Goal: Transaction & Acquisition: Book appointment/travel/reservation

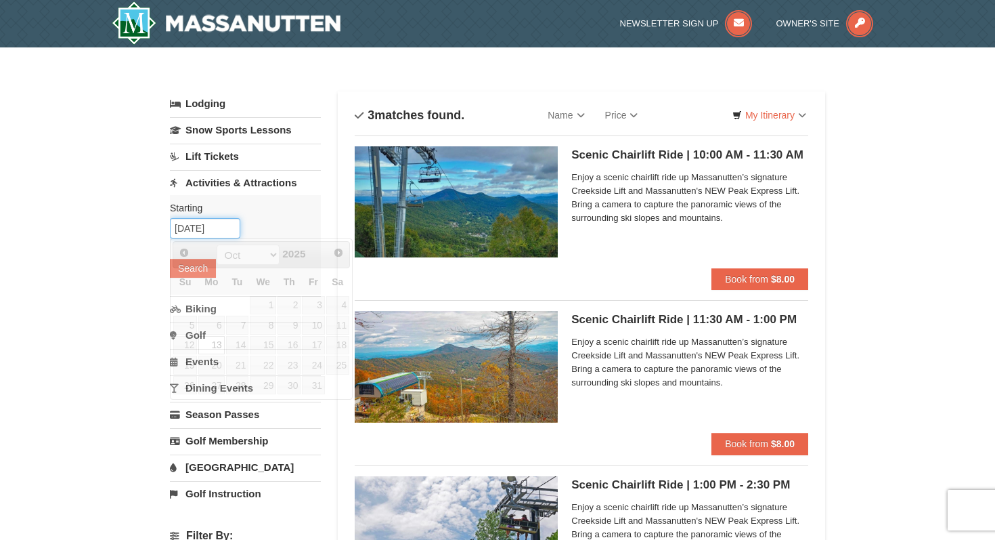
click at [216, 228] on input "[DATE]" at bounding box center [205, 228] width 70 height 20
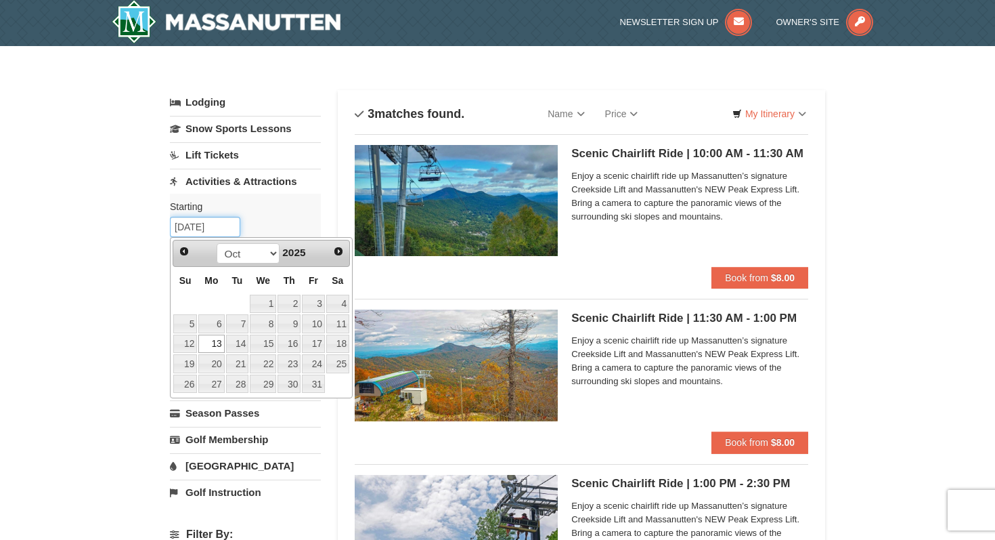
scroll to position [2, 0]
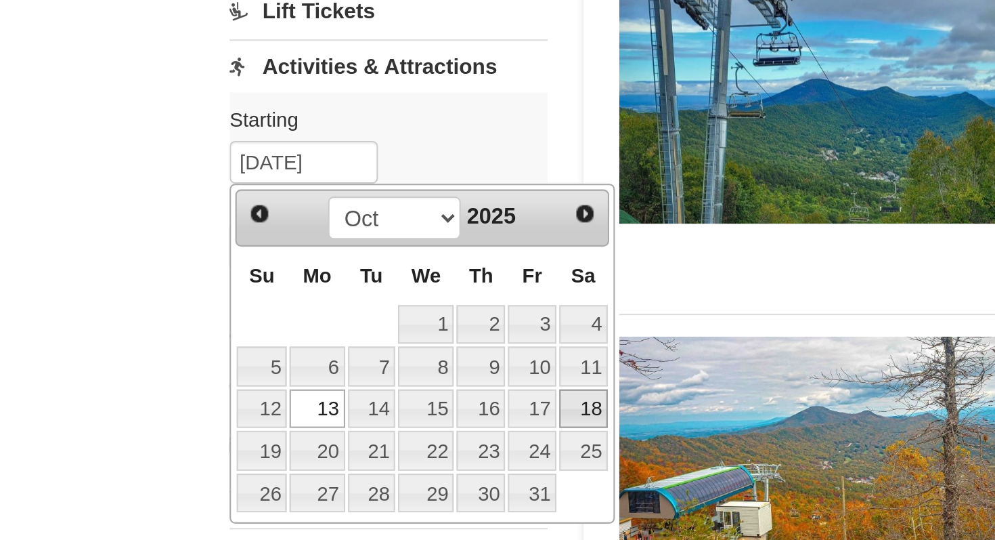
click at [347, 343] on link "18" at bounding box center [337, 343] width 23 height 19
type input "[DATE]"
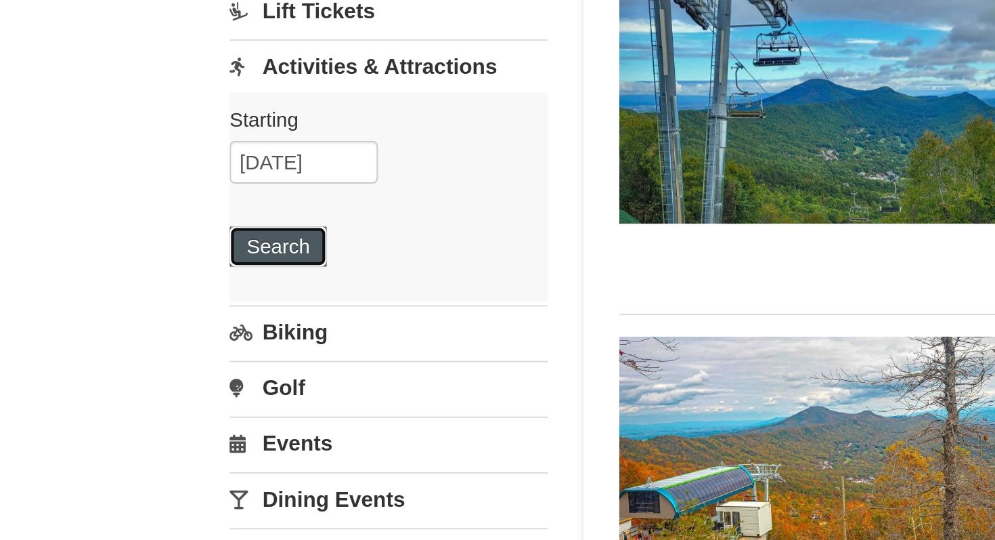
click at [201, 265] on button "Search" at bounding box center [193, 266] width 46 height 19
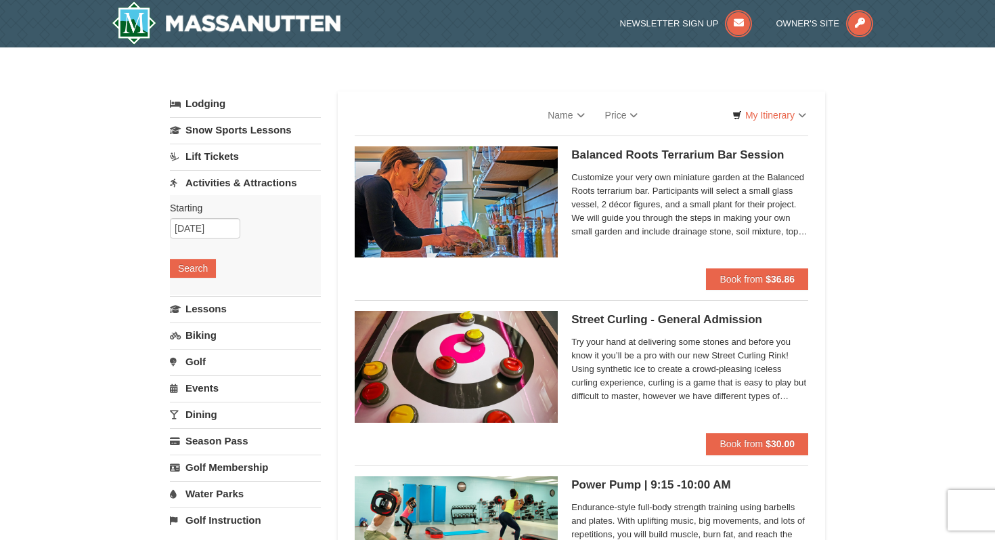
select select "9"
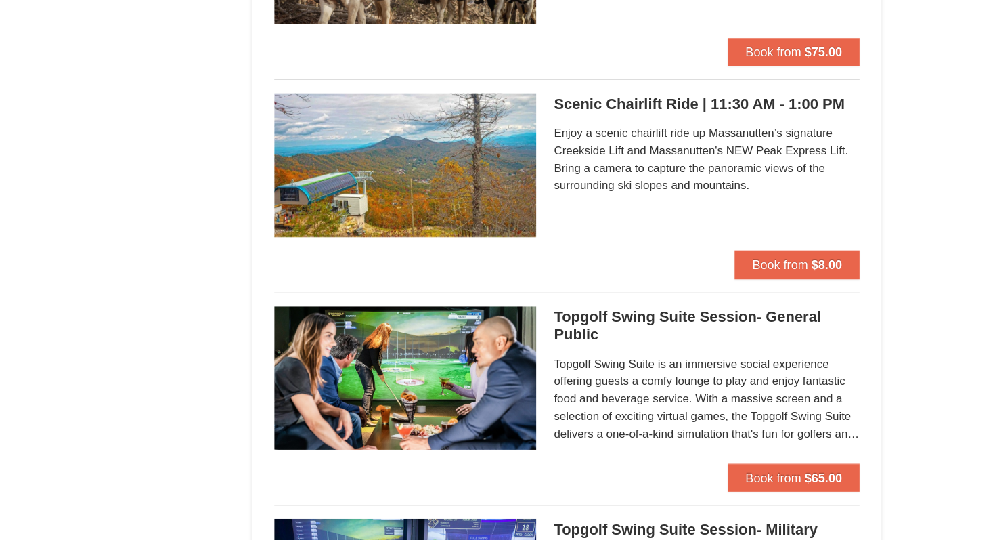
scroll to position [1768, 0]
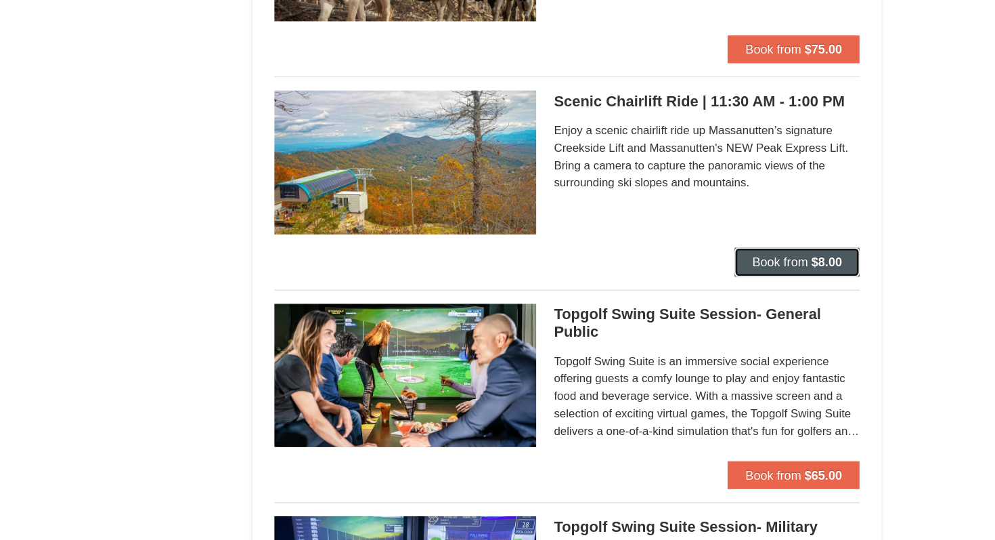
click at [743, 320] on span "Book from" at bounding box center [746, 323] width 43 height 11
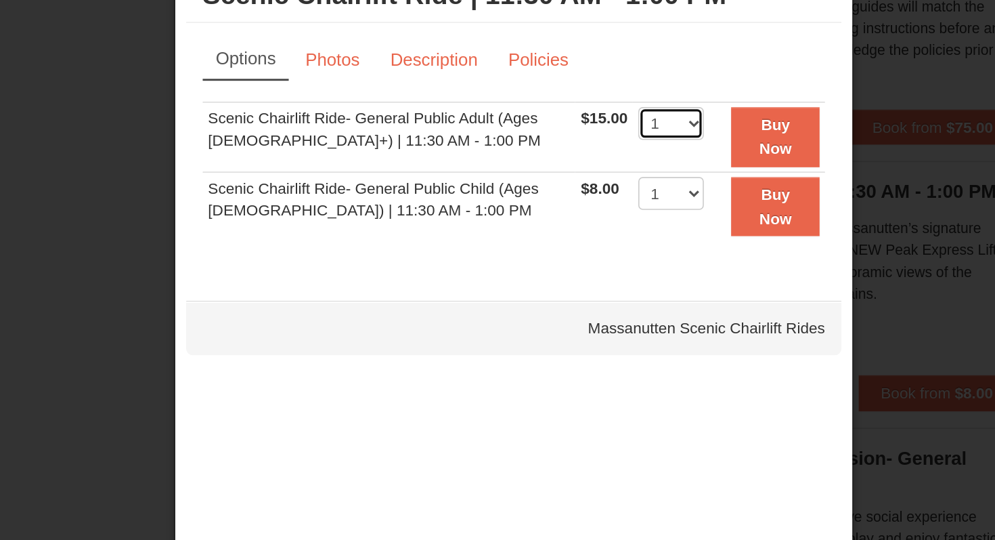
click at [602, 157] on select "1 2 3 4 5 6 7 8 9 10 11 12 13 14 15 16 17 18 19 20 21 22" at bounding box center [595, 157] width 41 height 20
select select "3"
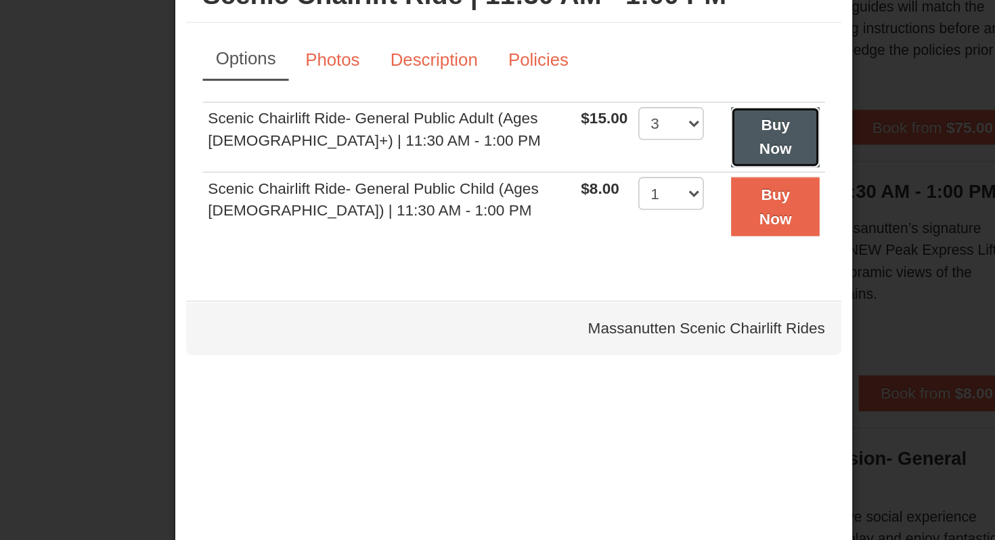
click at [645, 158] on button "Buy Now" at bounding box center [659, 165] width 55 height 37
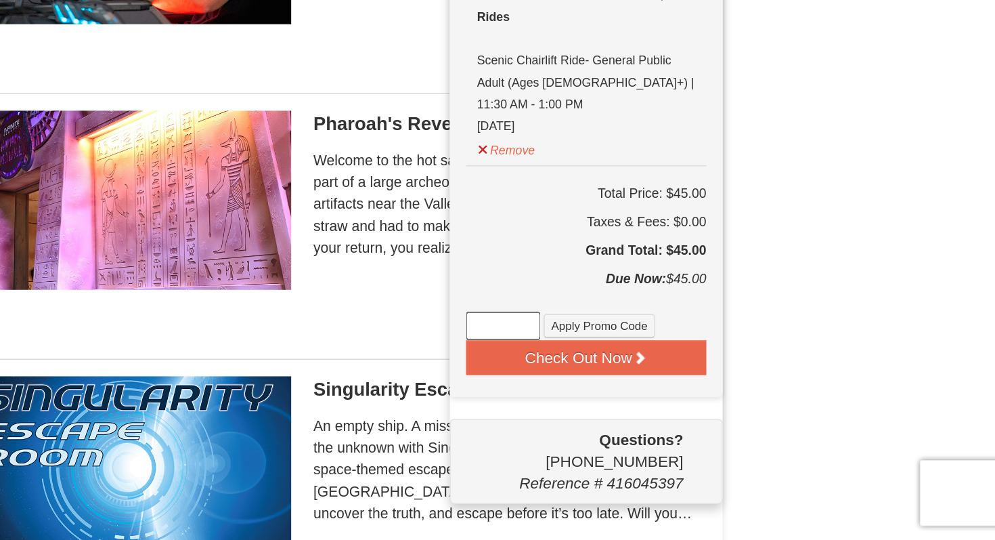
scroll to position [219, 0]
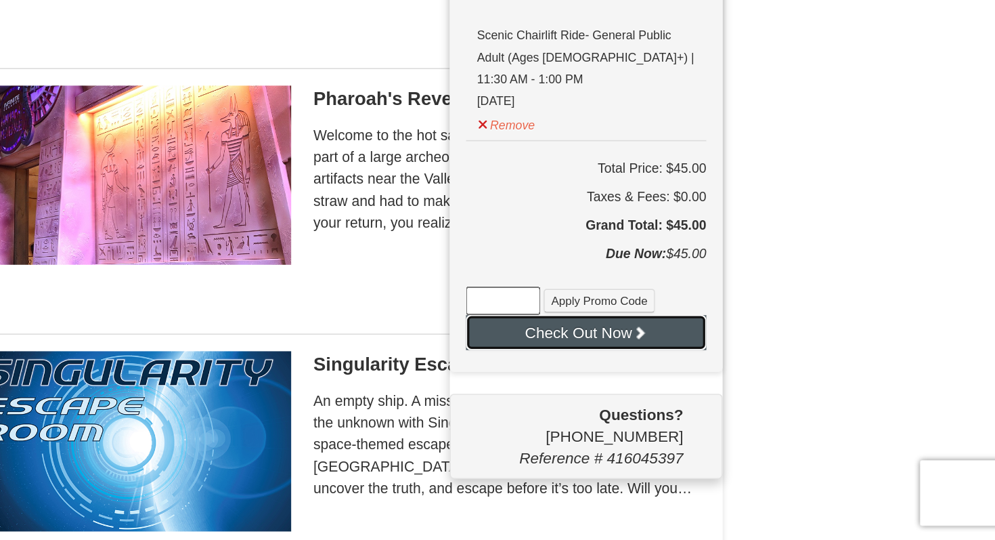
click at [724, 399] on button "Check Out Now" at bounding box center [740, 410] width 149 height 22
